Goal: Task Accomplishment & Management: Use online tool/utility

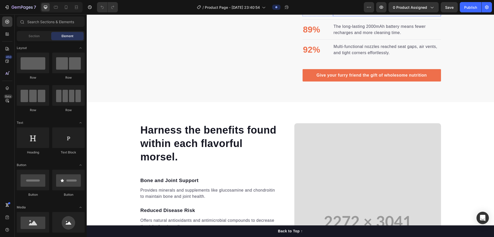
scroll to position [412, 0]
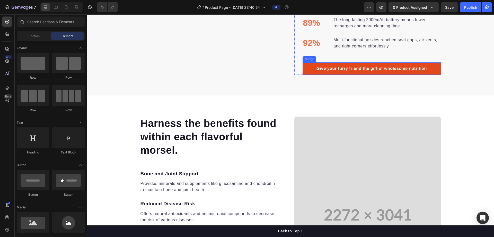
click at [303, 68] on link "Give your furry friend the gift of wholesome nutrition" at bounding box center [372, 68] width 139 height 12
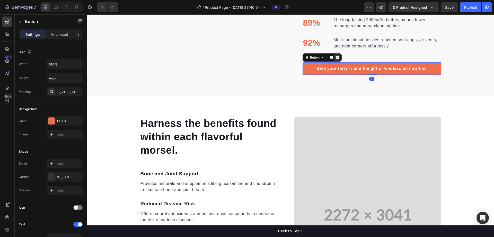
click at [336, 58] on icon at bounding box center [337, 58] width 3 height 4
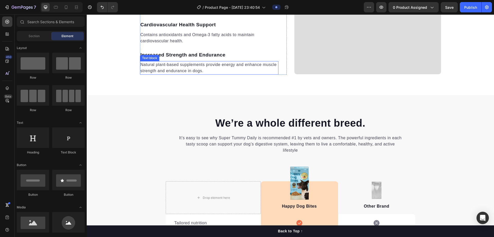
scroll to position [747, 0]
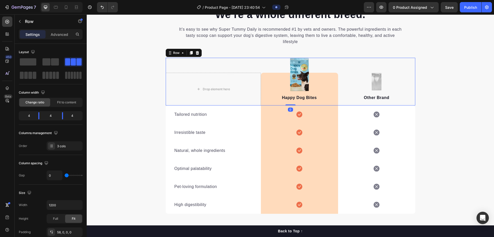
click at [177, 69] on div "Drop element here Image Happy Dog Bites Text block Row Image Other Brand Text b…" at bounding box center [291, 82] width 250 height 48
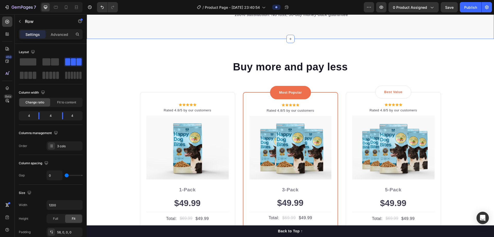
scroll to position [978, 0]
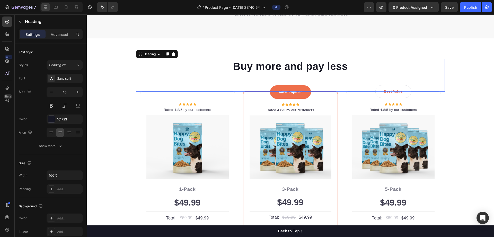
click at [167, 81] on div "Buy more and pay less Heading 0" at bounding box center [290, 75] width 309 height 32
click at [153, 108] on p "Rated 4.8/5 by our customers" at bounding box center [187, 109] width 81 height 5
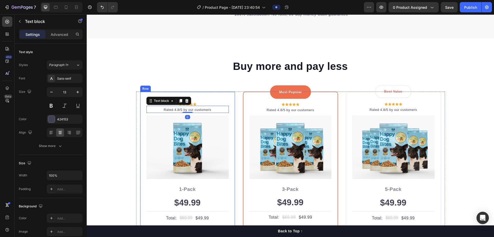
click at [214, 101] on div "Icon Icon Icon Icon Icon Icon List Hoz Rated 4.8/5 by our customers Text block …" at bounding box center [187, 191] width 95 height 200
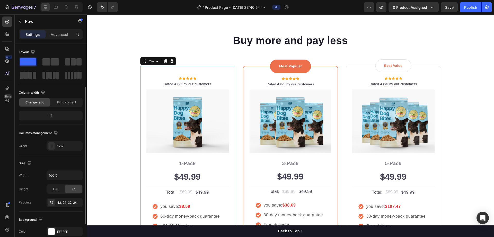
scroll to position [26, 0]
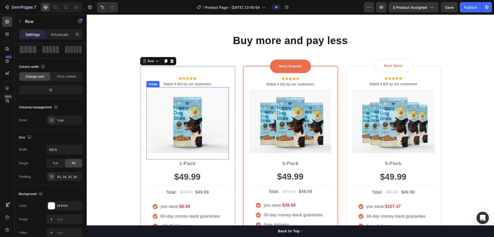
click at [169, 108] on img at bounding box center [187, 121] width 82 height 64
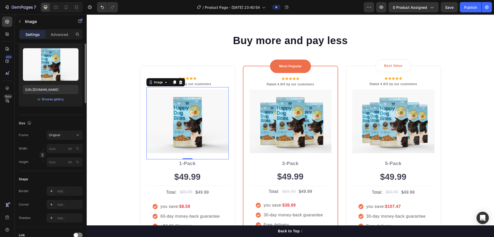
scroll to position [77, 0]
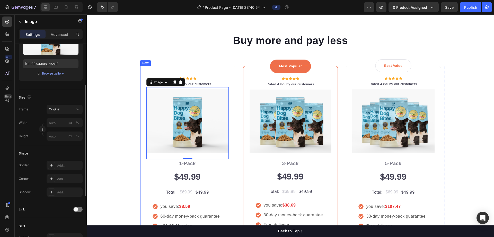
click at [141, 87] on div "Icon Icon Icon Icon Icon Icon List Hoz Rated 4.8/5 by our customers Text block …" at bounding box center [187, 166] width 95 height 200
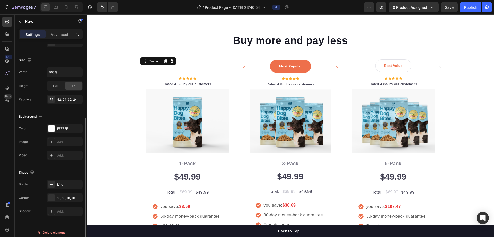
scroll to position [107, 0]
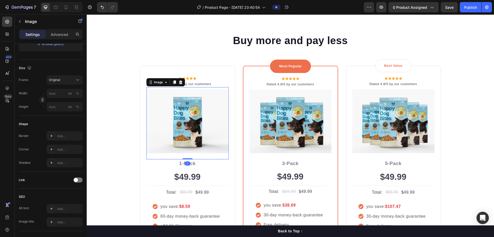
click at [169, 100] on img at bounding box center [187, 121] width 82 height 64
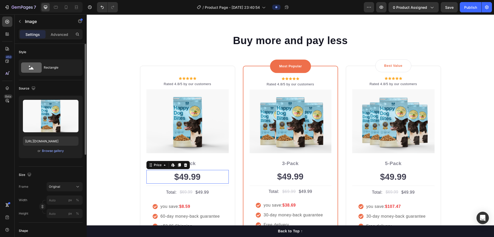
click at [170, 174] on div "$49.99" at bounding box center [187, 177] width 82 height 14
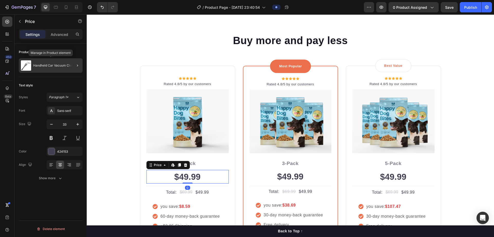
click at [63, 68] on div "Handheld Car Vacuum Cleaner" at bounding box center [51, 65] width 64 height 14
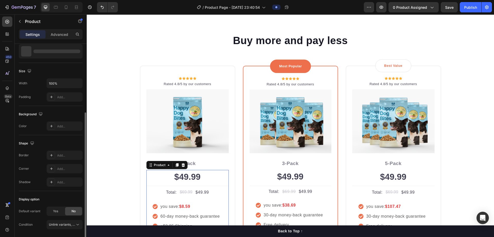
scroll to position [68, 0]
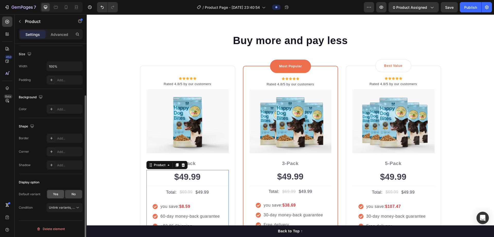
click at [57, 193] on span "Yes" at bounding box center [55, 194] width 5 height 5
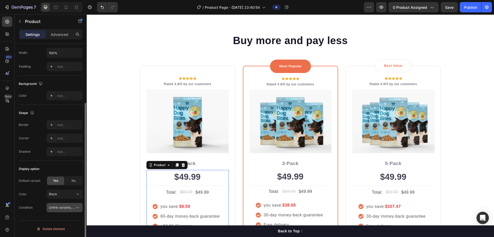
click at [64, 205] on span "Unlink variants, quantity <br> between same products" at bounding box center [62, 207] width 26 height 5
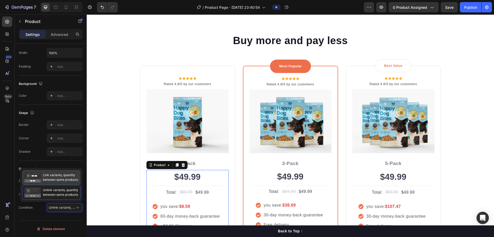
click at [67, 182] on span "Link variants, quantity between same products" at bounding box center [60, 176] width 35 height 9
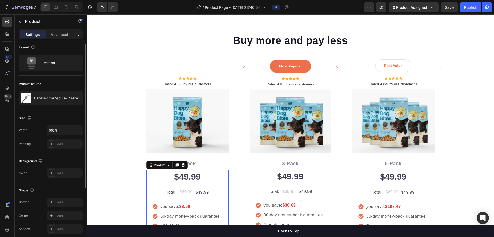
scroll to position [0, 0]
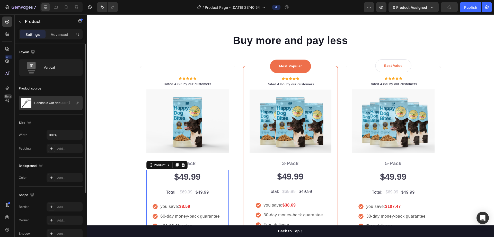
click at [53, 104] on p "Handheld Car Vacuum Cleaner" at bounding box center [56, 103] width 45 height 4
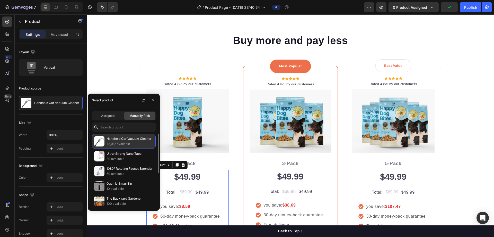
click at [117, 139] on p "Handheld Car Vacuum Cleaner" at bounding box center [130, 138] width 47 height 5
click at [113, 118] on div "Assigned" at bounding box center [107, 115] width 31 height 8
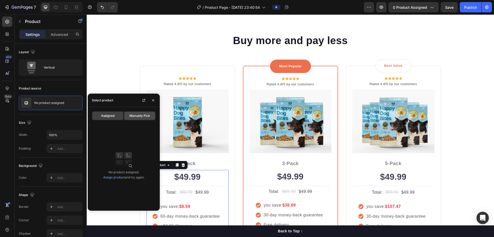
click at [139, 118] on div "Manually Pick" at bounding box center [139, 115] width 31 height 8
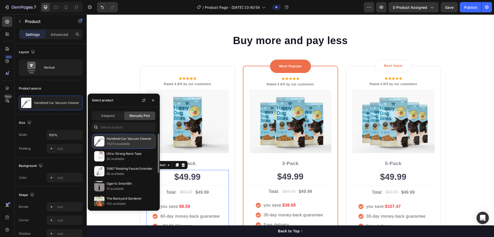
click at [122, 140] on p "Handheld Car Vacuum Cleaner" at bounding box center [130, 138] width 47 height 5
click at [154, 99] on icon "button" at bounding box center [153, 100] width 4 height 4
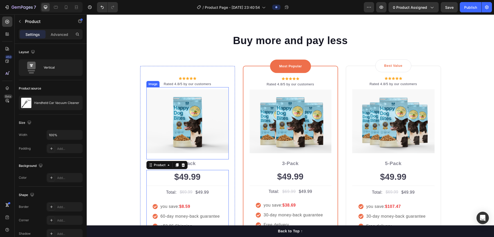
click at [163, 119] on img at bounding box center [187, 121] width 82 height 64
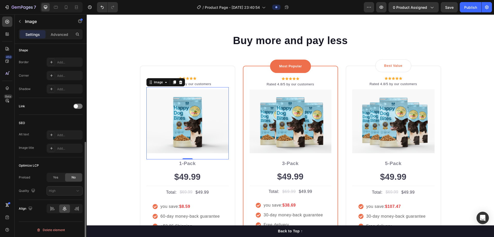
scroll to position [181, 0]
click at [63, 176] on div "Yes" at bounding box center [55, 176] width 17 height 8
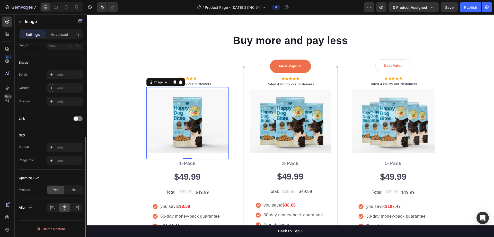
scroll to position [168, 0]
click at [71, 189] on div "No" at bounding box center [73, 189] width 17 height 8
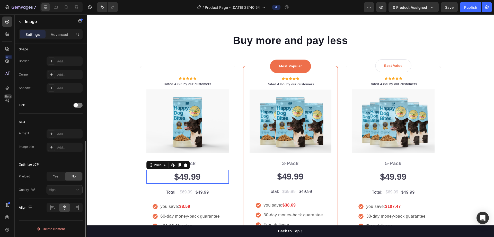
click at [170, 183] on div "$49.99" at bounding box center [187, 177] width 82 height 14
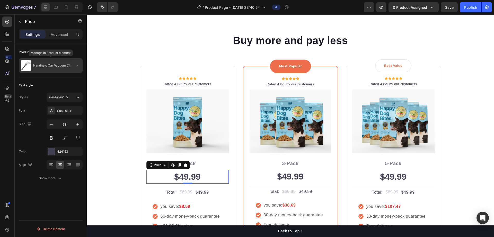
click at [64, 64] on p "Handheld Car Vacuum Cleaner" at bounding box center [55, 66] width 45 height 4
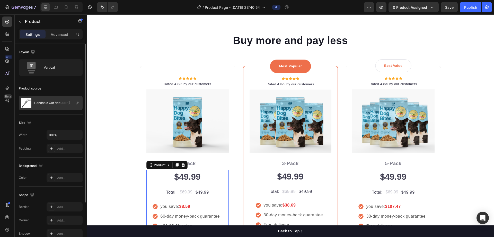
click at [66, 99] on div at bounding box center [71, 103] width 23 height 14
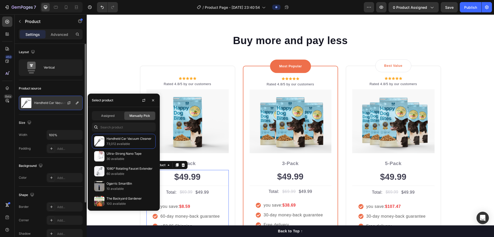
click at [66, 99] on div at bounding box center [71, 103] width 23 height 14
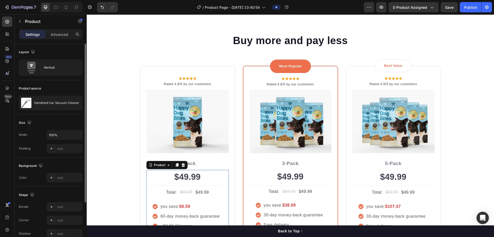
click at [68, 87] on div "Product source" at bounding box center [51, 88] width 64 height 8
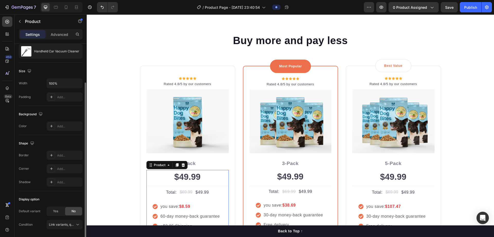
scroll to position [68, 0]
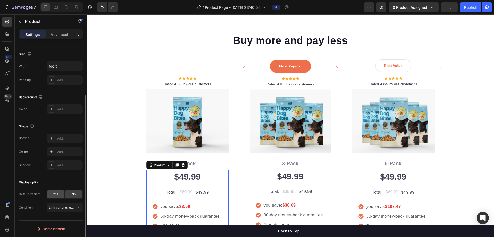
click at [58, 196] on div "Yes" at bounding box center [55, 194] width 17 height 8
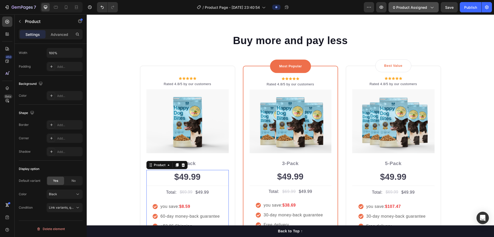
click at [420, 5] on span "0 product assigned" at bounding box center [410, 7] width 34 height 5
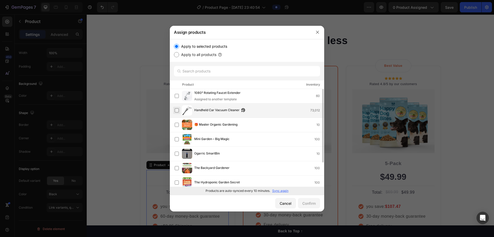
click at [175, 110] on label at bounding box center [177, 110] width 4 height 4
click at [311, 203] on div "Confirm" at bounding box center [309, 202] width 13 height 5
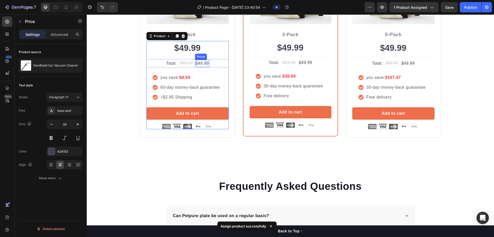
scroll to position [0, 0]
click at [195, 49] on div "$49.99" at bounding box center [187, 48] width 82 height 14
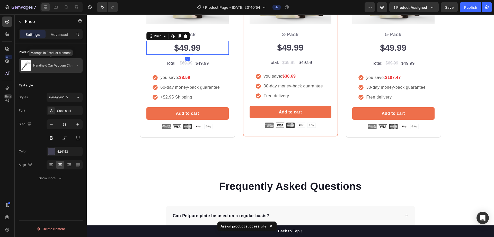
click at [64, 66] on p "Handheld Car Vacuum Cleaner" at bounding box center [55, 66] width 45 height 4
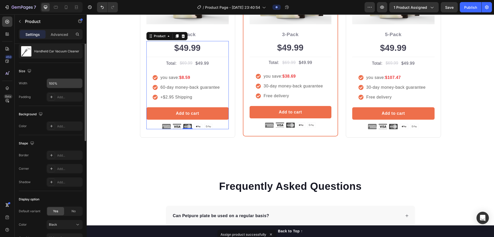
scroll to position [82, 0]
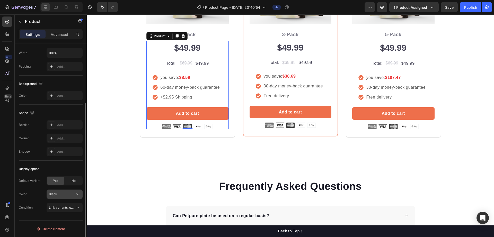
click at [73, 190] on button "Black" at bounding box center [65, 193] width 36 height 9
click at [72, 191] on button "Black" at bounding box center [65, 193] width 36 height 9
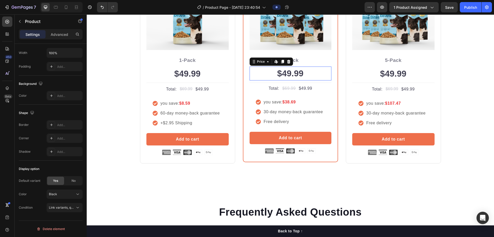
scroll to position [0, 0]
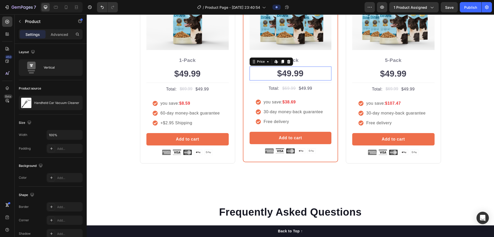
click at [292, 76] on div "$49.99" at bounding box center [291, 73] width 82 height 14
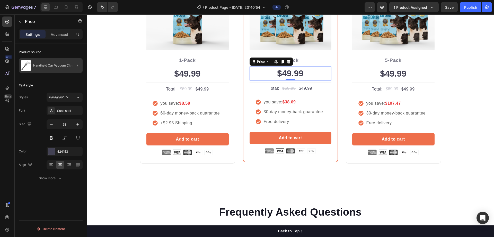
click at [66, 62] on div "Handheld Car Vacuum Cleaner" at bounding box center [51, 65] width 64 height 14
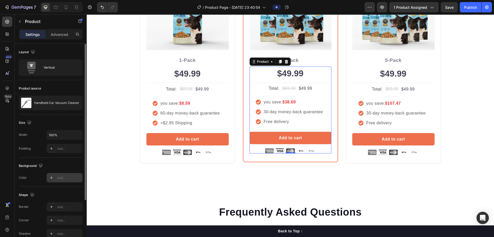
scroll to position [68, 0]
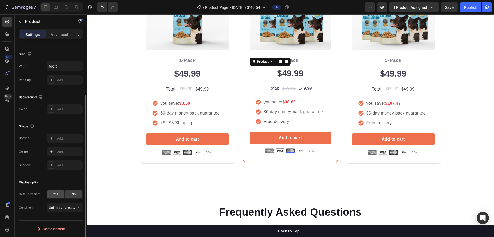
click at [59, 192] on div "Yes" at bounding box center [55, 194] width 17 height 8
click at [66, 208] on div "Black" at bounding box center [61, 207] width 25 height 5
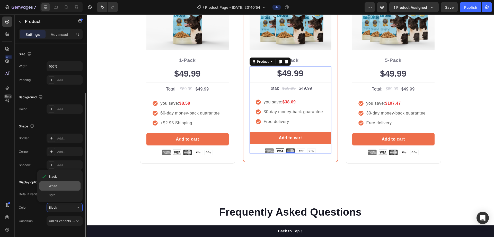
click at [64, 188] on div "White" at bounding box center [64, 185] width 30 height 5
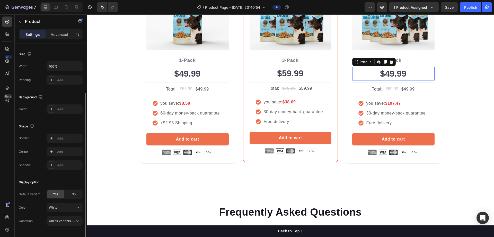
scroll to position [0, 0]
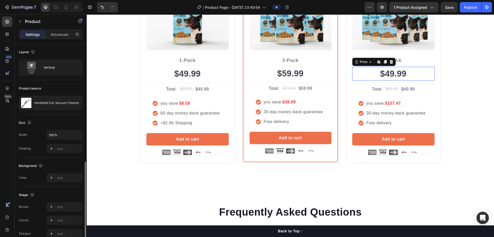
click at [373, 70] on div "$49.99" at bounding box center [393, 74] width 82 height 14
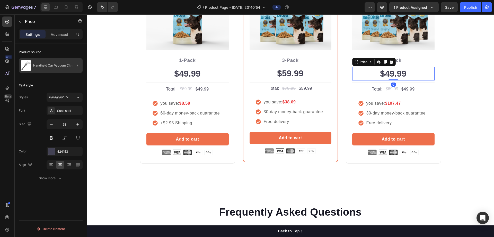
click at [70, 67] on div at bounding box center [75, 65] width 14 height 14
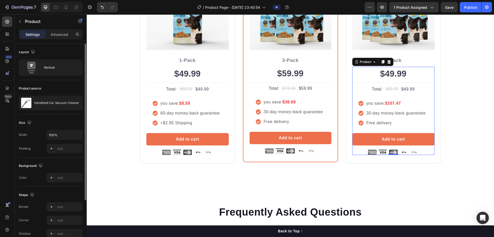
scroll to position [68, 0]
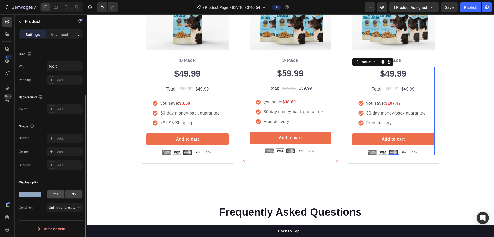
drag, startPoint x: 57, startPoint y: 187, endPoint x: 57, endPoint y: 190, distance: 2.6
click at [57, 190] on div "Display option Default variant Yes No Condition Unlink variants, quantity <br> …" at bounding box center [51, 195] width 64 height 42
click at [57, 190] on div "Yes" at bounding box center [55, 194] width 17 height 8
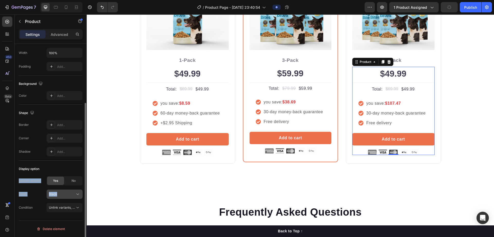
click at [71, 195] on div "Black" at bounding box center [61, 194] width 25 height 5
click at [57, 223] on div "Both" at bounding box center [64, 224] width 30 height 5
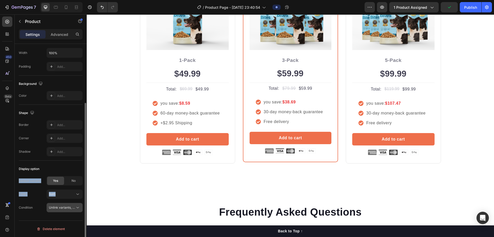
click at [72, 208] on span "Unlink variants, quantity <br> between same products" at bounding box center [88, 207] width 79 height 4
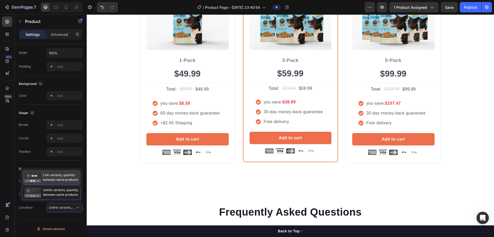
click at [65, 179] on span "Link variants, quantity between same products" at bounding box center [60, 176] width 35 height 9
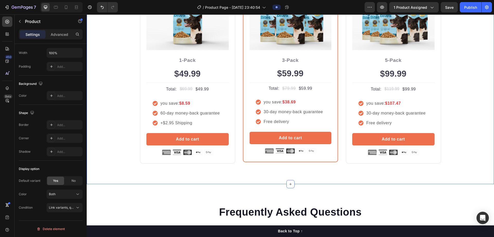
click at [123, 176] on div "Buy more and pay less Heading Row Icon Icon Icon Icon Icon Icon List Hoz Rated …" at bounding box center [291, 47] width 408 height 274
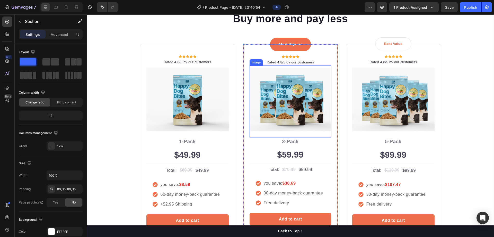
scroll to position [1056, 0]
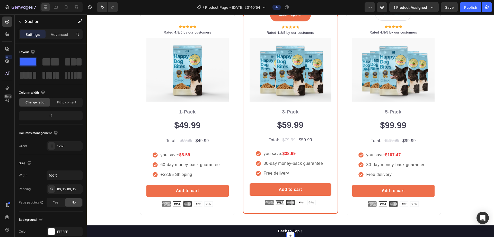
click at [127, 121] on div "Buy more and pay less Heading Row Icon Icon Icon Icon Icon Icon List Hoz Rated …" at bounding box center [291, 98] width 400 height 233
click at [427, 131] on div "$99.99" at bounding box center [393, 125] width 82 height 14
click at [484, 98] on div "Buy more and pay less Heading Row Icon Icon Icon Icon Icon Icon List Hoz Rated …" at bounding box center [291, 98] width 400 height 233
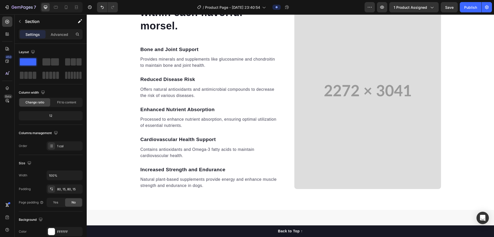
scroll to position [444, 0]
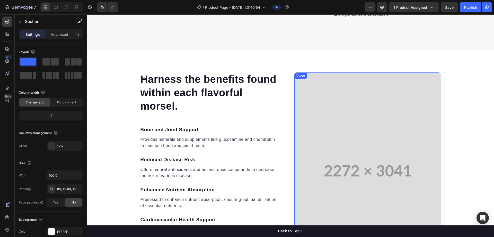
click at [352, 124] on video at bounding box center [368, 170] width 147 height 196
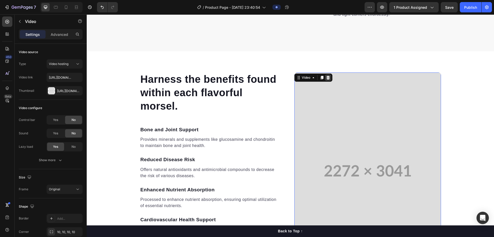
click at [326, 77] on icon at bounding box center [328, 77] width 4 height 4
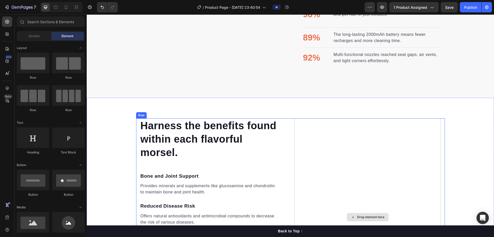
scroll to position [341, 0]
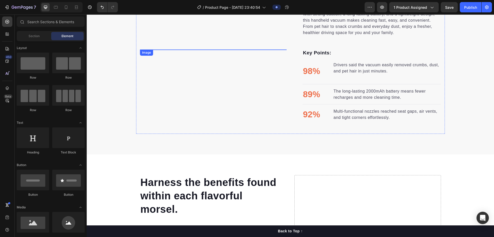
click at [242, 91] on img at bounding box center [213, 49] width 147 height 147
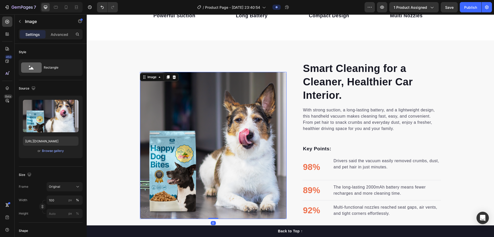
scroll to position [238, 0]
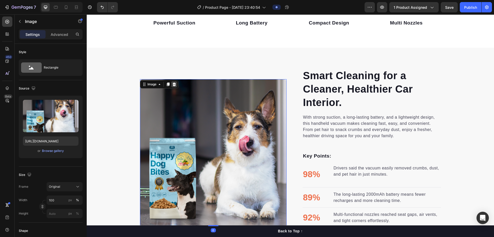
click at [174, 85] on icon at bounding box center [174, 84] width 4 height 4
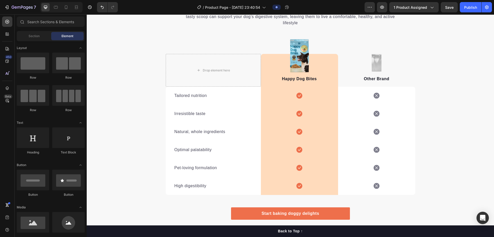
scroll to position [778, 0]
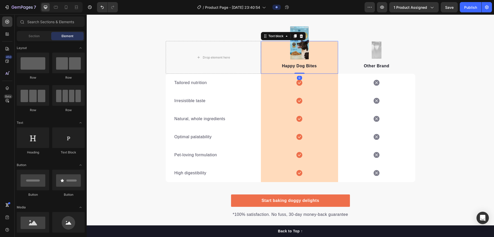
click at [301, 47] on div "Happy Dog Bites Text block 0" at bounding box center [299, 57] width 77 height 33
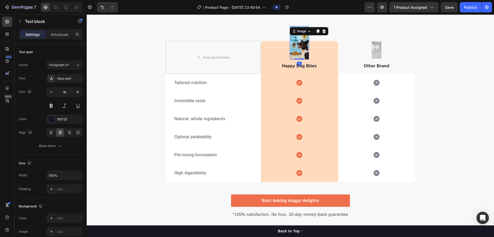
click at [305, 36] on img at bounding box center [300, 42] width 20 height 33
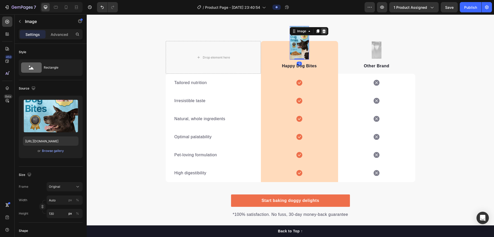
click at [324, 33] on icon at bounding box center [324, 31] width 4 height 4
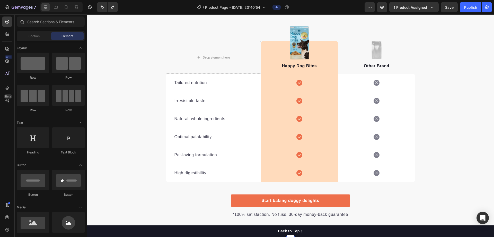
click at [444, 76] on div "We’re a whole different breed. Heading It’s easy to see why Super Tummy Daily i…" at bounding box center [291, 97] width 408 height 242
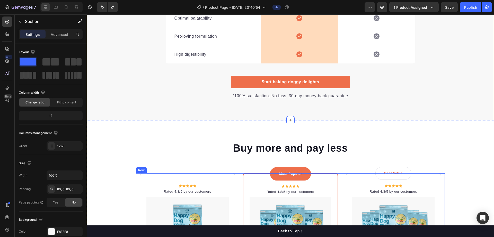
scroll to position [881, 0]
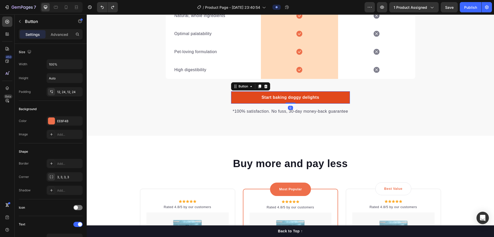
click at [330, 95] on link "Start baking doggy delights" at bounding box center [290, 97] width 119 height 12
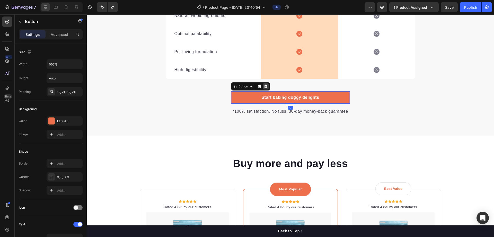
click at [265, 87] on icon at bounding box center [266, 86] width 4 height 4
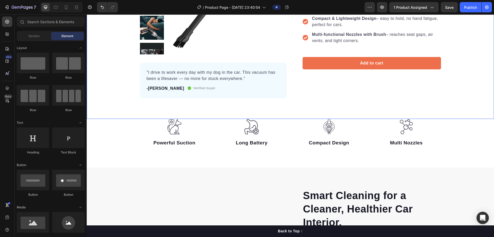
scroll to position [51, 0]
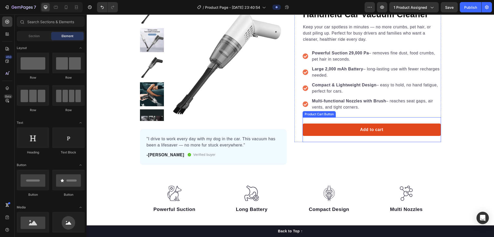
click at [393, 128] on button "Add to cart" at bounding box center [372, 129] width 139 height 12
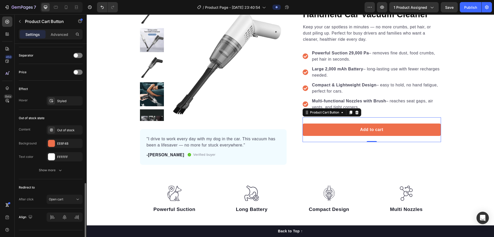
scroll to position [344, 0]
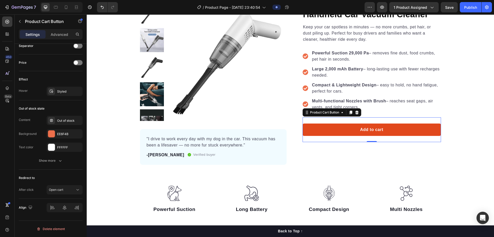
click at [337, 133] on button "Add to cart" at bounding box center [372, 129] width 139 height 12
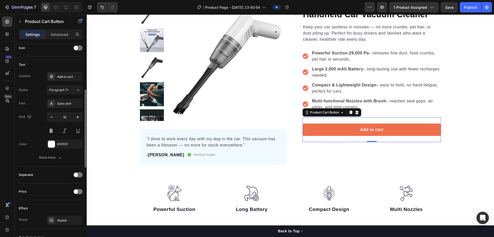
scroll to position [190, 0]
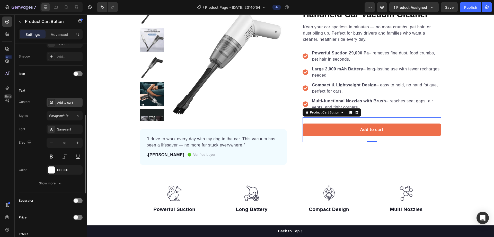
click at [66, 100] on div "Add to cart" at bounding box center [65, 102] width 36 height 9
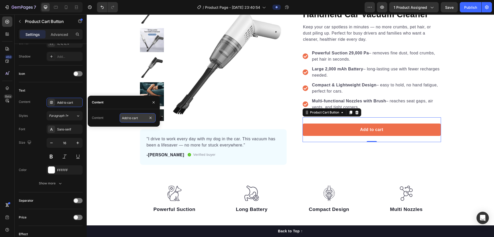
click at [124, 116] on input "Add to cart" at bounding box center [138, 117] width 36 height 9
click at [130, 117] on input "Add to cart" at bounding box center [138, 117] width 36 height 9
type input "Buy Now"
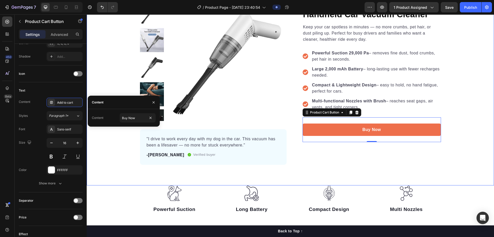
click at [101, 86] on div "Product Images "I drive to work every day with my dog in the car. This vacuum h…" at bounding box center [291, 82] width 408 height 163
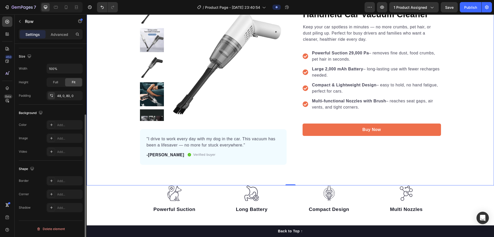
scroll to position [0, 0]
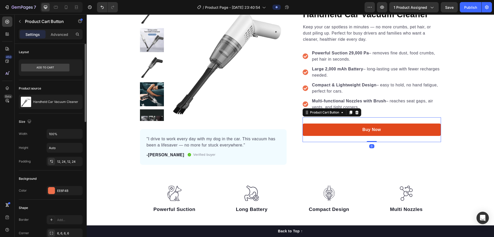
click at [335, 131] on button "Buy Now" at bounding box center [372, 129] width 139 height 12
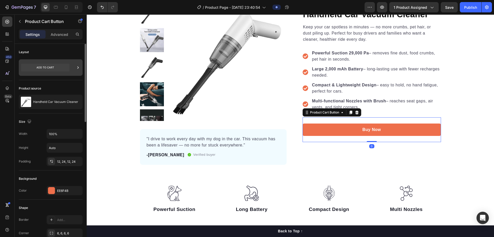
click at [70, 68] on div at bounding box center [51, 67] width 64 height 16
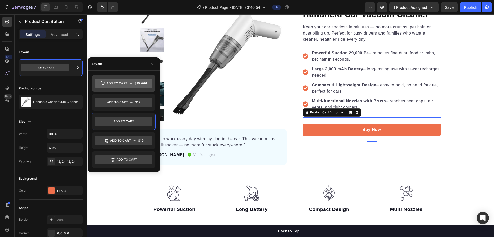
click at [128, 86] on icon at bounding box center [123, 83] width 57 height 9
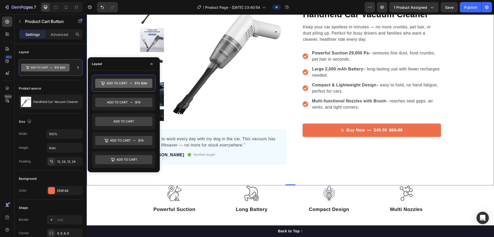
click at [343, 169] on div "Product Images "I drive to work every day with my dog in the car. This vacuum h…" at bounding box center [291, 87] width 408 height 196
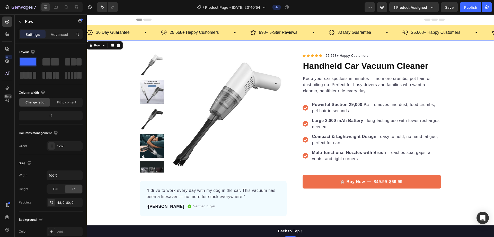
scroll to position [26, 0]
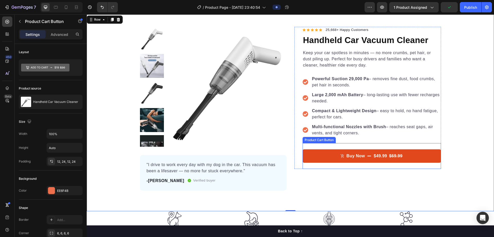
click at [314, 149] on button "Buy Now $49.99 $69.99" at bounding box center [372, 155] width 139 height 13
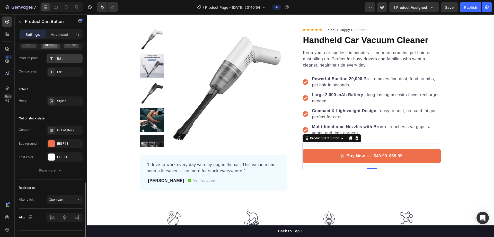
scroll to position [447, 0]
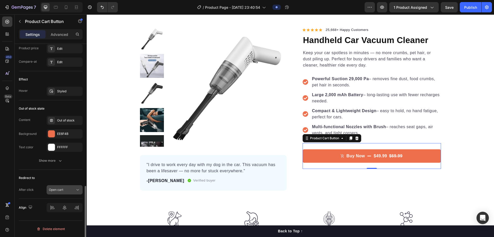
click at [70, 188] on div "Open cart" at bounding box center [62, 189] width 26 height 5
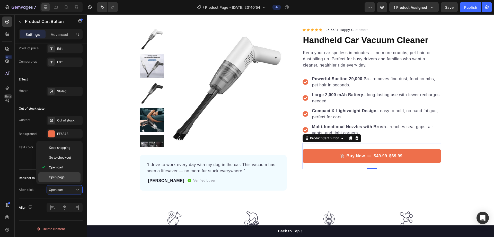
click at [68, 176] on p "Open page" at bounding box center [63, 177] width 29 height 5
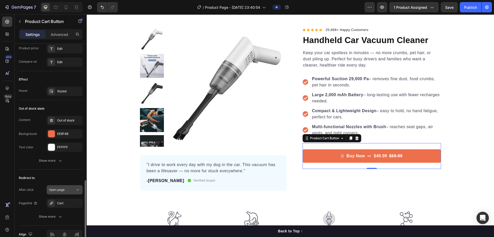
click at [66, 190] on div "Open page" at bounding box center [62, 189] width 26 height 5
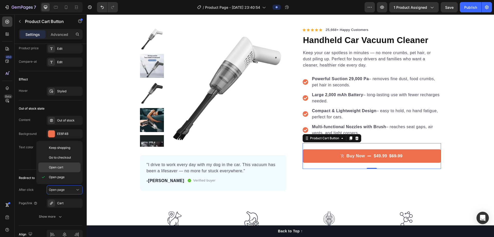
click at [69, 171] on div "Open cart" at bounding box center [59, 167] width 42 height 10
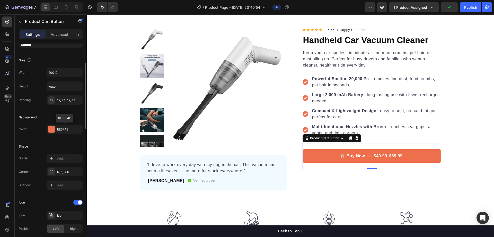
scroll to position [0, 0]
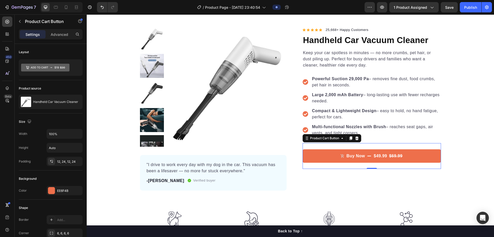
click at [310, 148] on div "Buy Now $49.99 $69.99 Product Cart Button 0" at bounding box center [372, 156] width 139 height 26
click at [298, 121] on div "Icon Icon Icon Icon Icon Icon List Hoz 25,668+ Happy Customers Text block Row H…" at bounding box center [368, 98] width 147 height 142
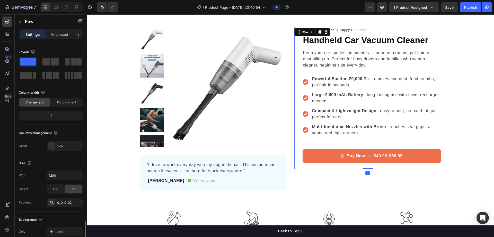
scroll to position [107, 0]
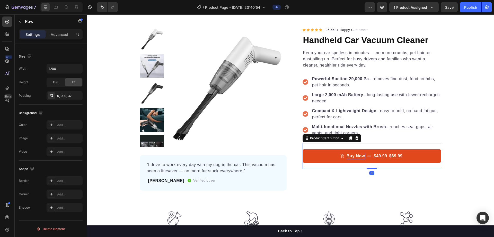
click at [349, 159] on div "Buy Now" at bounding box center [356, 156] width 19 height 6
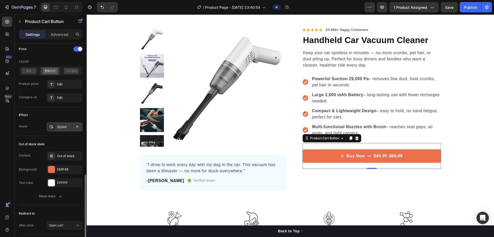
scroll to position [447, 0]
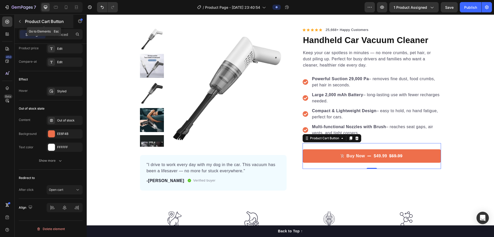
click at [21, 23] on icon "button" at bounding box center [20, 21] width 4 height 4
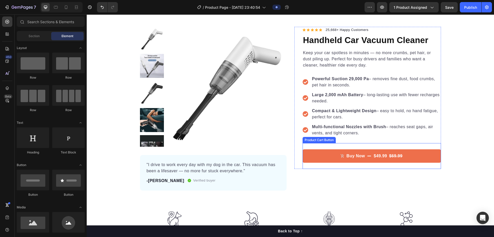
click at [314, 147] on div "Buy Now $49.99 $69.99 Product Cart Button" at bounding box center [372, 156] width 139 height 26
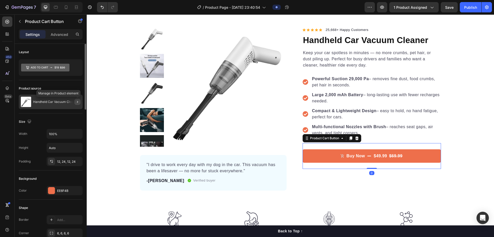
click at [79, 99] on button "button" at bounding box center [77, 102] width 6 height 6
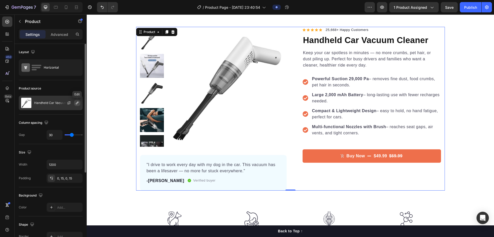
click at [79, 102] on icon "button" at bounding box center [77, 103] width 4 height 4
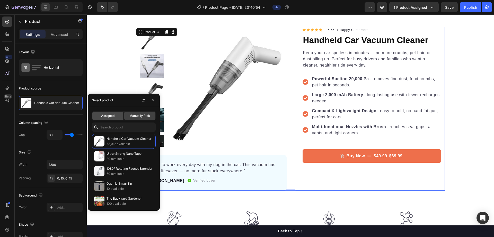
click at [115, 116] on div "Assigned" at bounding box center [107, 115] width 31 height 8
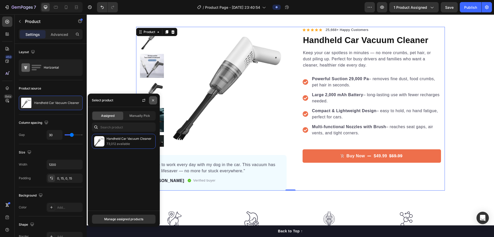
click at [154, 100] on icon "button" at bounding box center [153, 100] width 4 height 4
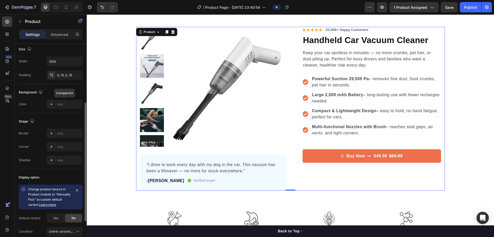
scroll to position [156, 0]
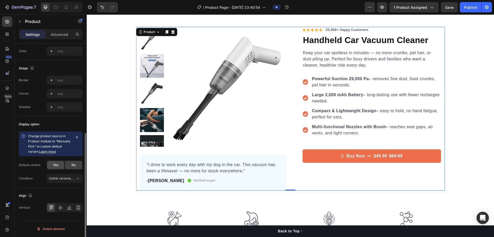
click at [57, 161] on div "Yes" at bounding box center [55, 165] width 17 height 8
click at [77, 139] on icon "button" at bounding box center [77, 137] width 4 height 4
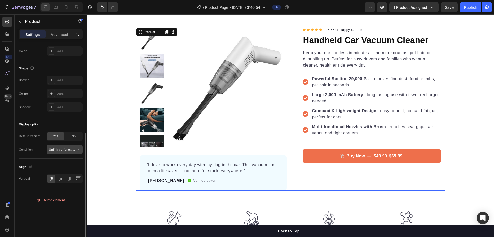
click at [68, 151] on span "Unlink variants, quantity <br> between same products" at bounding box center [88, 149] width 79 height 4
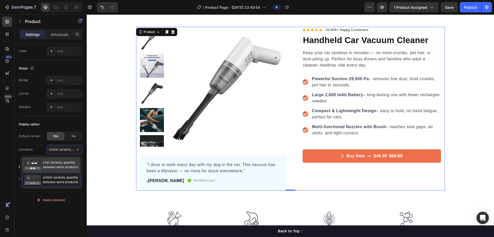
click at [63, 164] on span "Link variants, quantity between same products" at bounding box center [60, 164] width 35 height 9
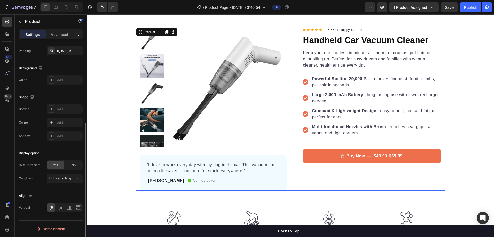
scroll to position [127, 0]
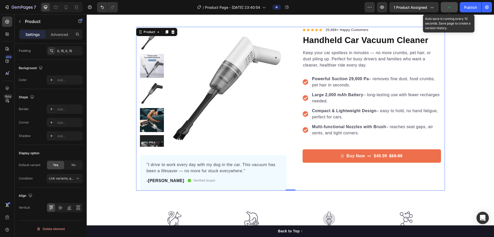
click at [450, 8] on icon "button" at bounding box center [449, 7] width 5 height 5
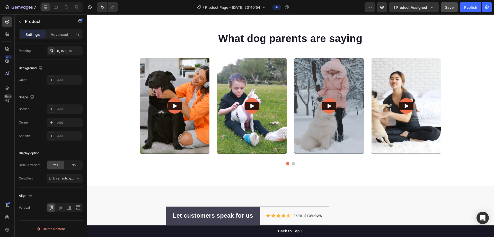
scroll to position [1493, 0]
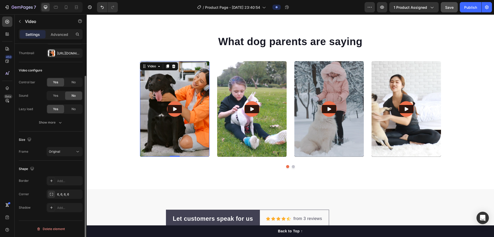
click at [189, 113] on img at bounding box center [175, 109] width 70 height 96
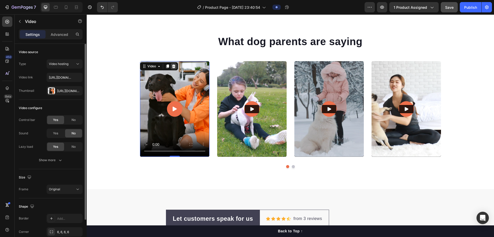
click at [172, 65] on icon at bounding box center [174, 66] width 4 height 4
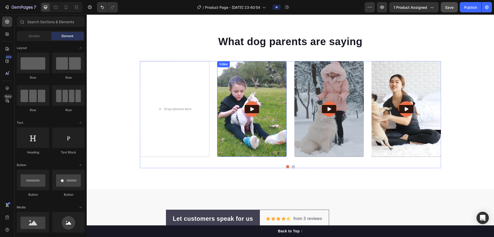
click at [246, 91] on img at bounding box center [252, 109] width 70 height 96
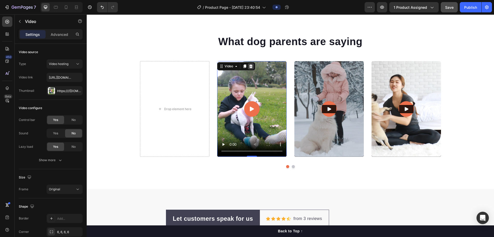
click at [249, 67] on icon at bounding box center [251, 66] width 4 height 4
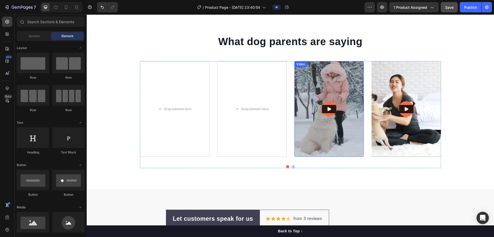
click at [333, 86] on img at bounding box center [330, 109] width 70 height 96
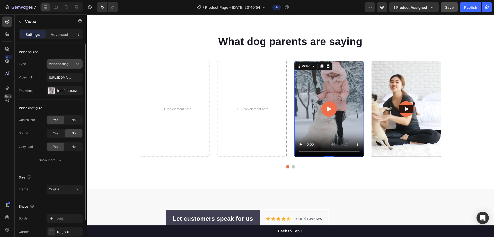
click at [72, 66] on div "Video hosting" at bounding box center [62, 64] width 26 height 5
click at [326, 68] on icon at bounding box center [327, 66] width 3 height 4
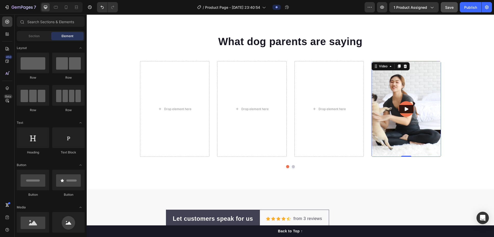
click at [428, 72] on img at bounding box center [407, 109] width 70 height 96
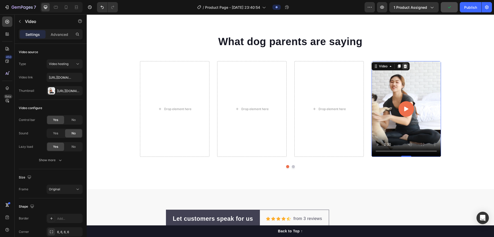
click at [404, 68] on icon at bounding box center [405, 66] width 3 height 4
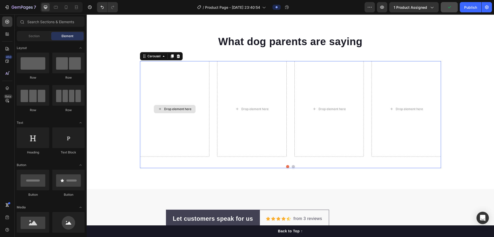
click at [149, 83] on div "Drop element here" at bounding box center [175, 109] width 70 height 96
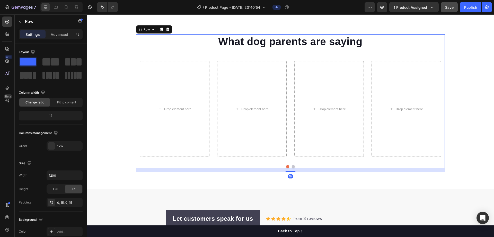
click at [136, 52] on div "What dog parents are saying Heading Drop element here Drop element here Drop el…" at bounding box center [290, 101] width 309 height 134
click at [68, 65] on span at bounding box center [67, 61] width 5 height 7
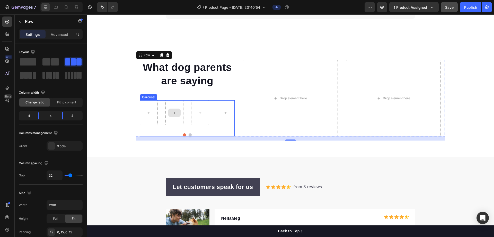
scroll to position [1442, 0]
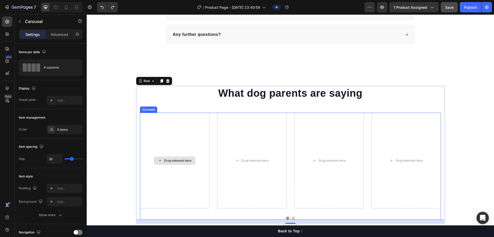
click at [185, 122] on div "Drop element here" at bounding box center [175, 161] width 70 height 96
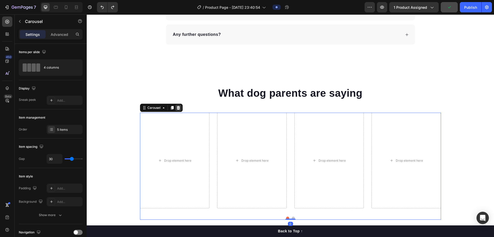
click at [177, 109] on icon at bounding box center [178, 108] width 3 height 4
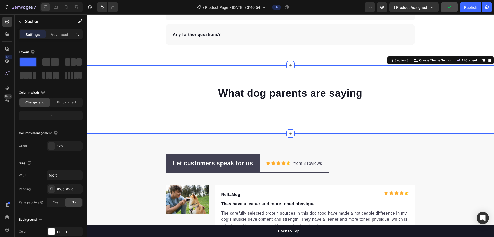
click at [197, 116] on div "What dog parents are saying Heading Row" at bounding box center [291, 101] width 408 height 31
click at [70, 65] on span at bounding box center [67, 61] width 5 height 7
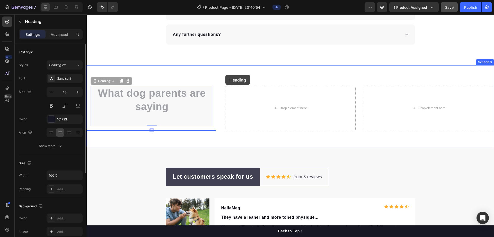
drag, startPoint x: 151, startPoint y: 92, endPoint x: 226, endPoint y: 75, distance: 76.7
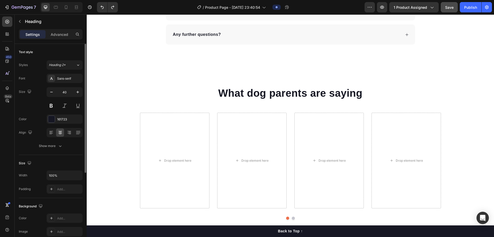
click at [396, 86] on h2 "What dog parents are saying" at bounding box center [290, 93] width 301 height 14
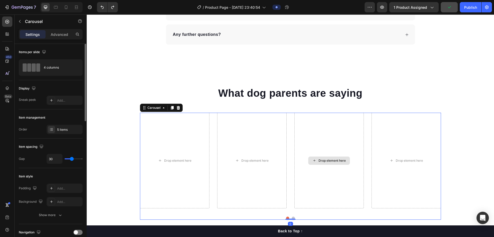
click at [338, 119] on div "Drop element here" at bounding box center [330, 161] width 70 height 96
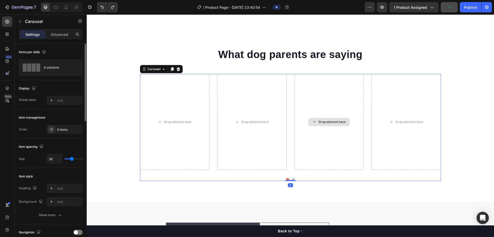
scroll to position [1493, 0]
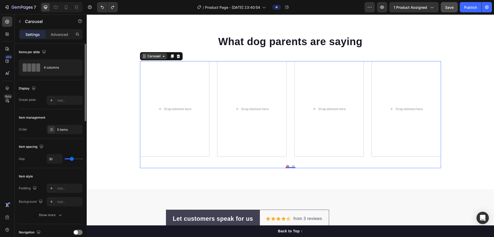
click at [156, 58] on div "Carousel" at bounding box center [153, 56] width 15 height 5
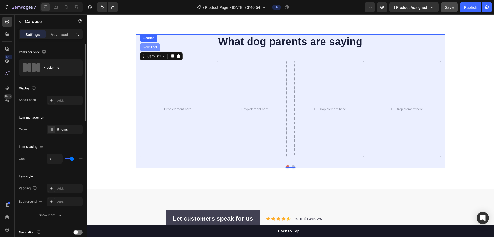
click at [154, 48] on div "Row 1 col" at bounding box center [150, 47] width 16 height 3
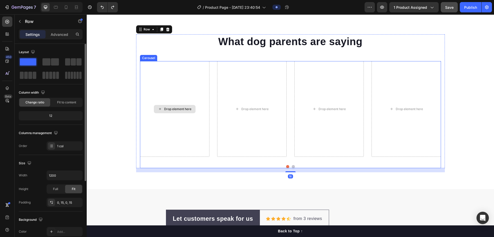
click at [164, 78] on div "Drop element here" at bounding box center [175, 109] width 70 height 96
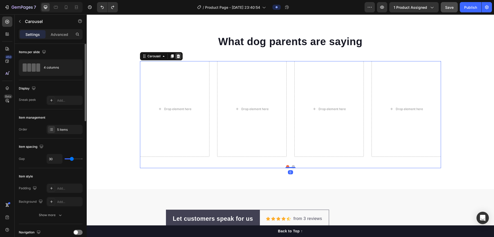
click at [176, 57] on icon at bounding box center [178, 56] width 4 height 4
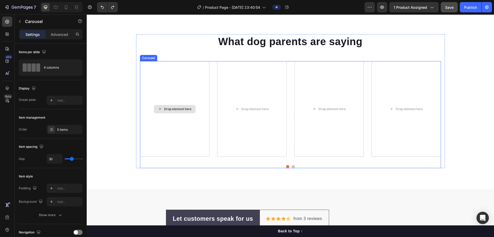
click at [181, 74] on div "Drop element here" at bounding box center [175, 109] width 70 height 96
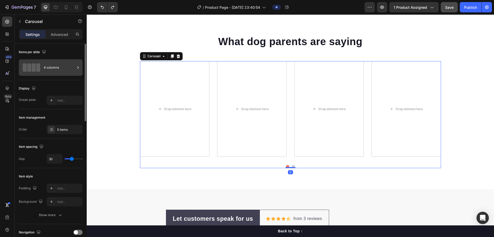
click at [55, 68] on div "4 columns" at bounding box center [59, 68] width 31 height 12
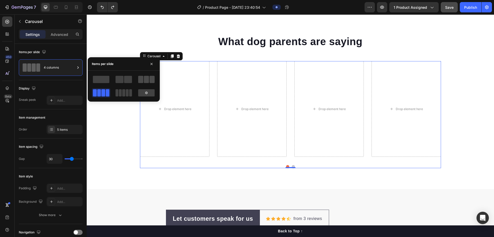
click at [148, 82] on span at bounding box center [146, 79] width 5 height 7
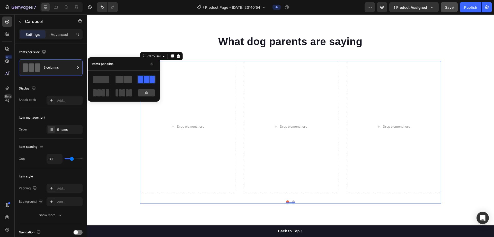
click at [127, 79] on span at bounding box center [128, 79] width 8 height 7
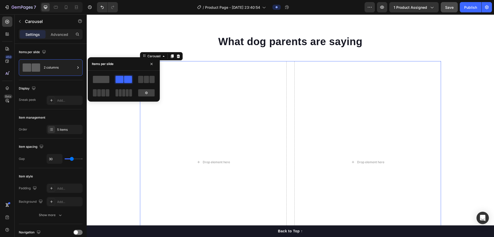
click at [106, 78] on span at bounding box center [101, 79] width 16 height 7
click at [122, 78] on span at bounding box center [120, 79] width 8 height 7
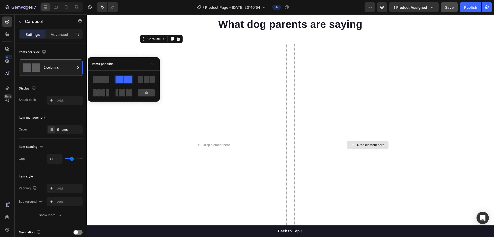
scroll to position [1519, 0]
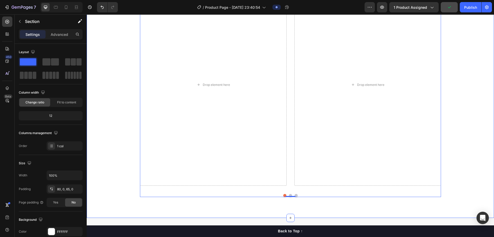
click at [467, 87] on div "What dog parents are saying Heading Drop element here Drop element here Drop el…" at bounding box center [291, 79] width 408 height 244
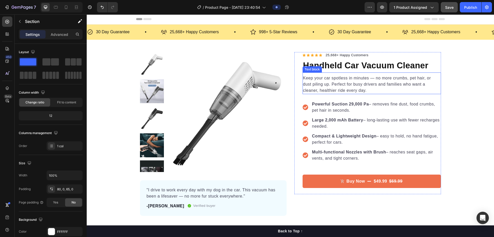
scroll to position [0, 0]
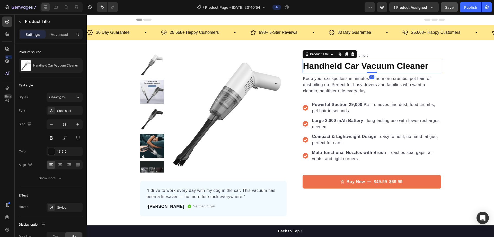
click at [399, 68] on h1 "Handheld Car Vacuum Cleaner" at bounding box center [372, 66] width 139 height 14
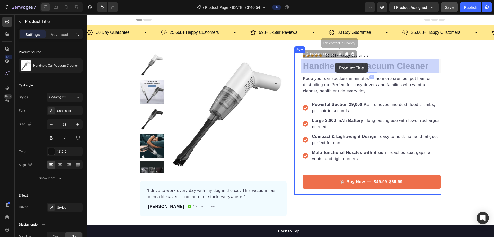
drag, startPoint x: 425, startPoint y: 62, endPoint x: 335, endPoint y: 63, distance: 89.6
